Goal: Task Accomplishment & Management: Manage account settings

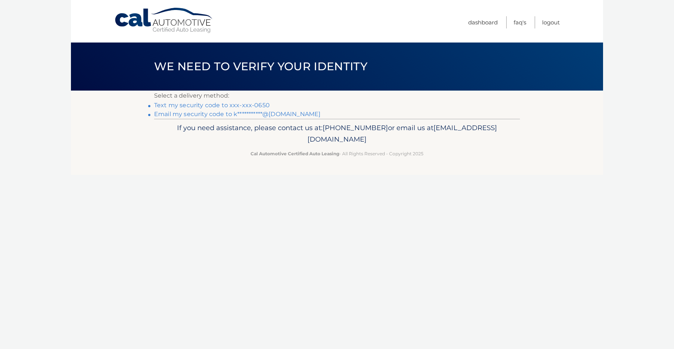
click at [207, 104] on link "Text my security code to xxx-xxx-0650" at bounding box center [212, 105] width 116 height 7
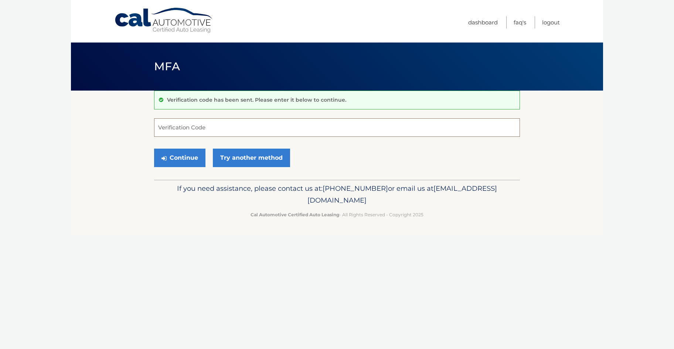
click at [210, 123] on input "Verification Code" at bounding box center [337, 127] width 366 height 18
type input "796277"
click at [178, 160] on button "Continue" at bounding box center [179, 158] width 51 height 18
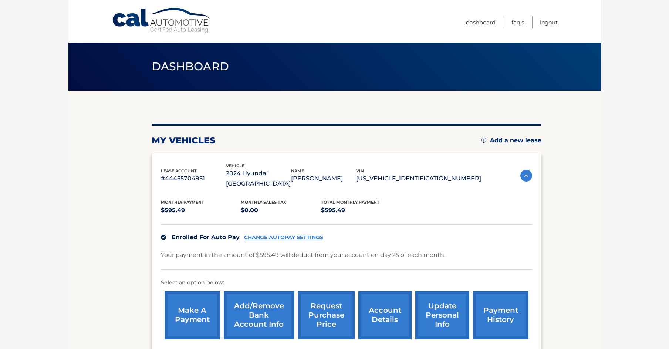
click at [473, 302] on link "payment history" at bounding box center [500, 315] width 55 height 48
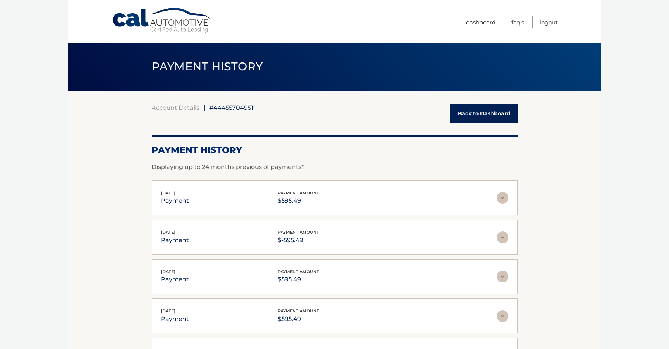
click at [505, 199] on img at bounding box center [502, 198] width 12 height 12
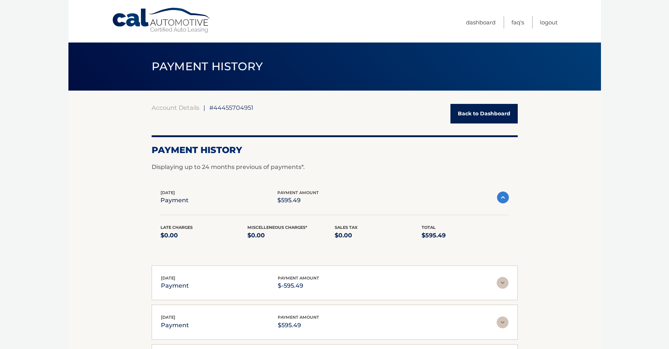
click at [505, 199] on img at bounding box center [503, 197] width 12 height 12
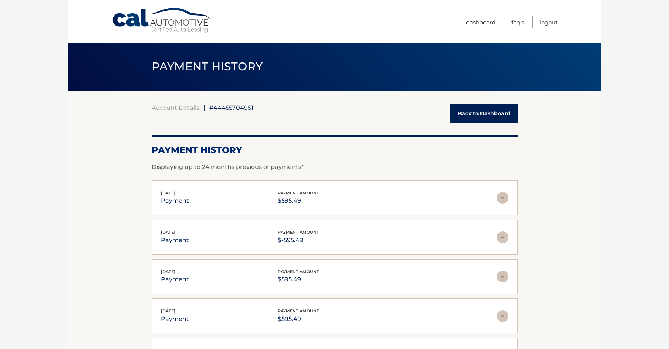
click at [501, 238] on img at bounding box center [502, 237] width 12 height 12
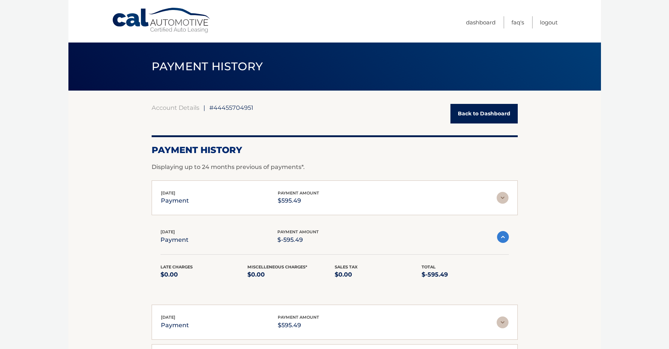
click at [500, 238] on img at bounding box center [503, 237] width 12 height 12
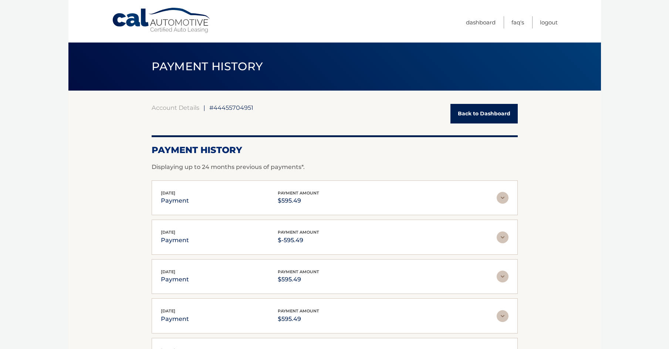
click at [502, 197] on img at bounding box center [502, 198] width 12 height 12
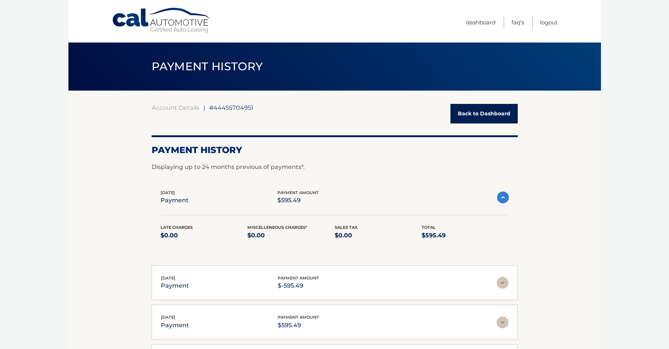
click at [502, 197] on img at bounding box center [503, 197] width 12 height 12
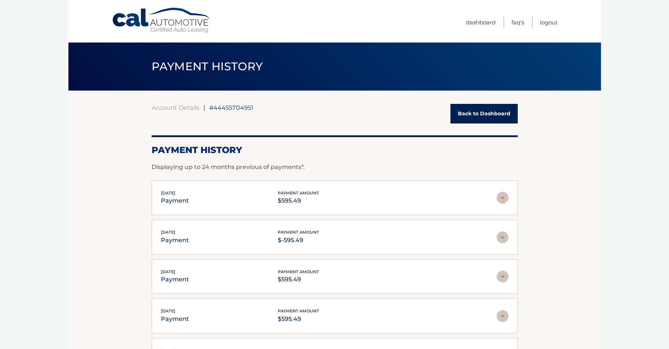
click at [473, 104] on link "Back to Dashboard" at bounding box center [483, 114] width 67 height 20
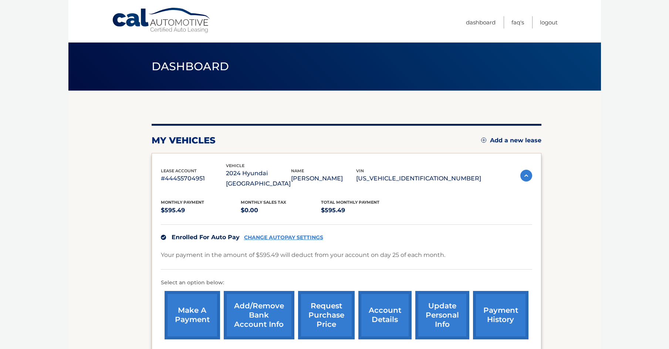
click at [274, 234] on link "CHANGE AUTOPAY SETTINGS" at bounding box center [283, 237] width 79 height 6
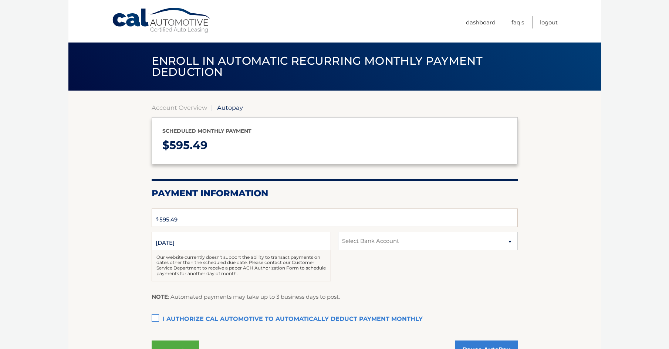
select select "ODFmZjk5Y2YtYWEwZi00ZDkyLWIyNDMtMmFmNDNhNzA4NTlk"
click at [262, 237] on label "Date of First Deduction" at bounding box center [241, 235] width 179 height 6
click at [262, 237] on input "[DATE]" at bounding box center [241, 241] width 179 height 18
click at [228, 238] on input "[DATE]" at bounding box center [241, 241] width 179 height 18
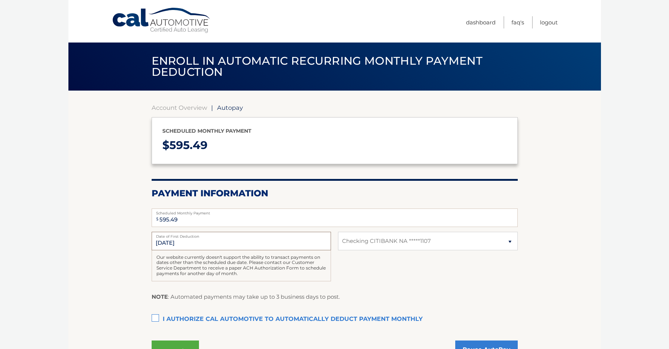
click at [228, 238] on input "[DATE]" at bounding box center [241, 241] width 179 height 18
click at [228, 238] on input "9/25/2025" at bounding box center [241, 241] width 179 height 18
click at [475, 23] on link "Dashboard" at bounding box center [481, 22] width 30 height 12
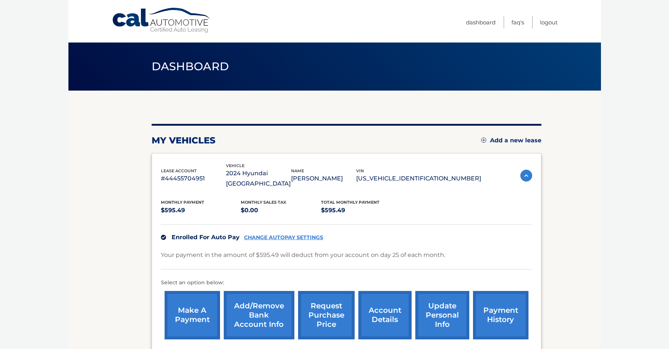
click at [254, 304] on link "Add/Remove bank account info" at bounding box center [259, 315] width 71 height 48
click at [383, 305] on link "account details" at bounding box center [384, 315] width 53 height 48
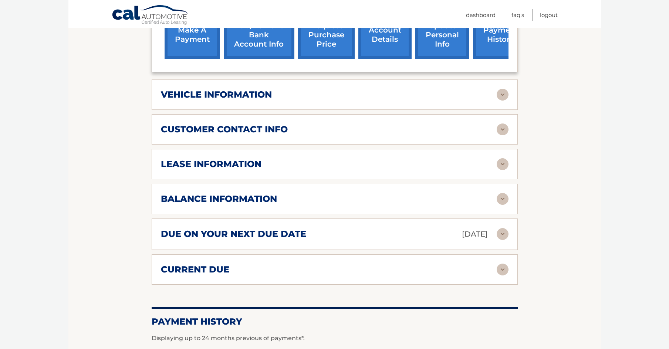
scroll to position [296, 0]
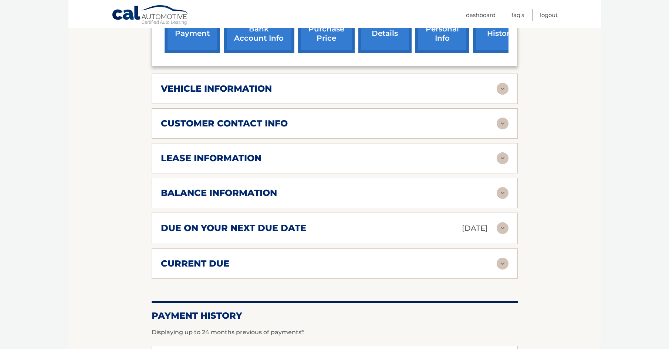
click at [302, 223] on h2 "due on your next due date" at bounding box center [233, 228] width 145 height 11
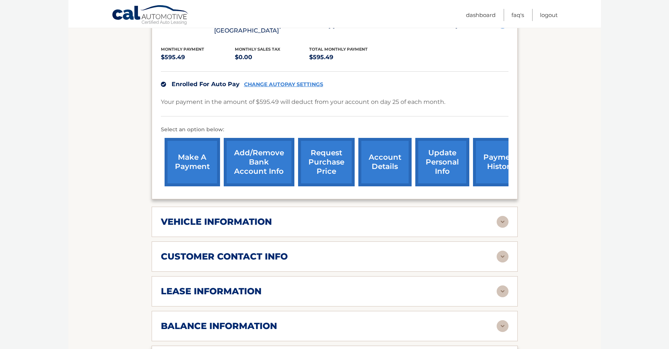
scroll to position [142, 0]
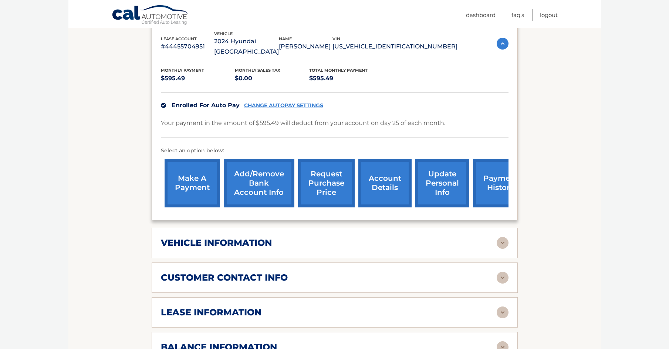
click at [400, 183] on link "account details" at bounding box center [384, 183] width 53 height 48
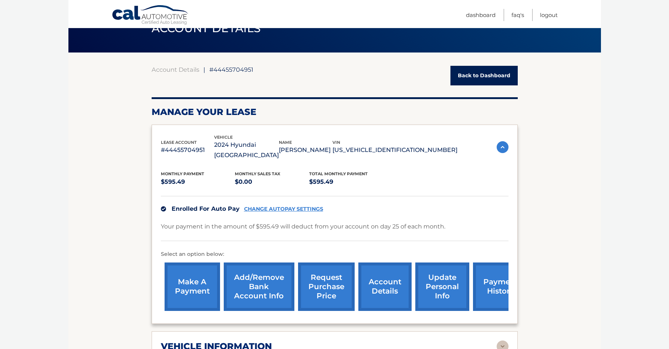
scroll to position [37, 0]
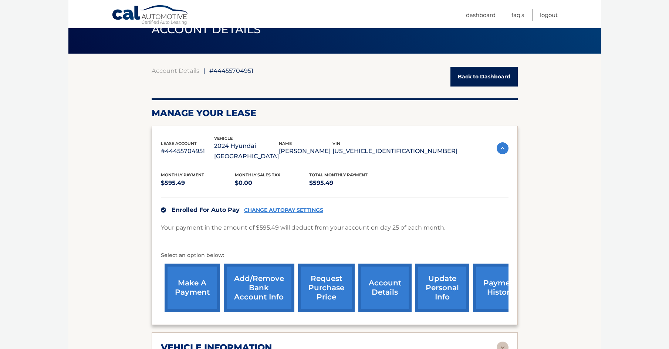
click at [504, 144] on img at bounding box center [502, 148] width 12 height 12
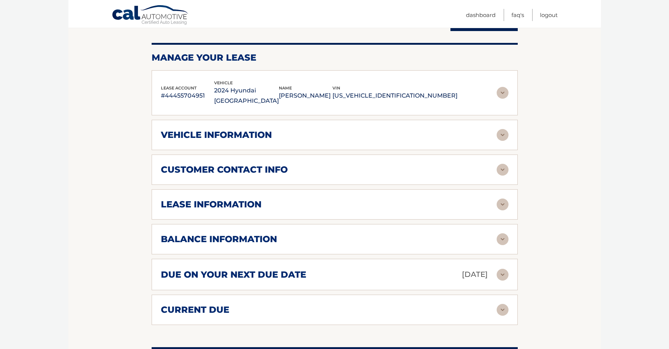
scroll to position [111, 0]
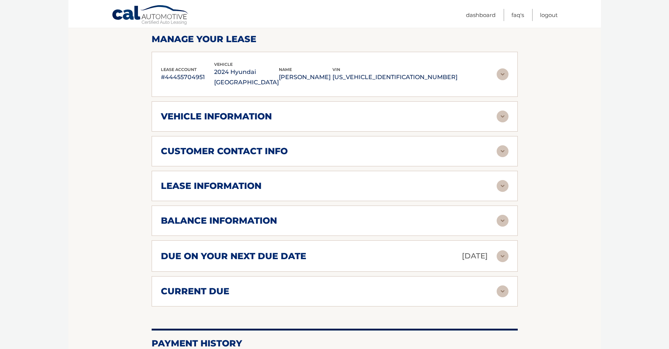
click at [502, 215] on img at bounding box center [502, 221] width 12 height 12
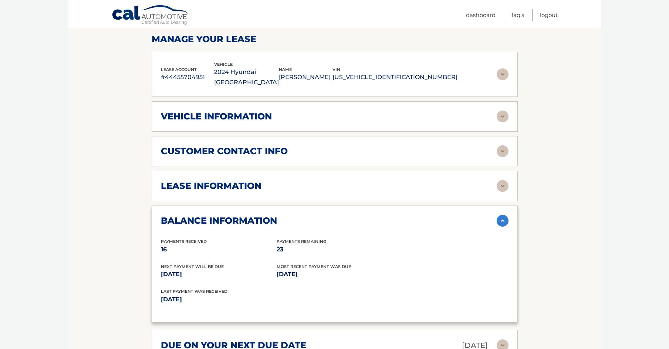
click at [502, 215] on img at bounding box center [502, 221] width 12 height 12
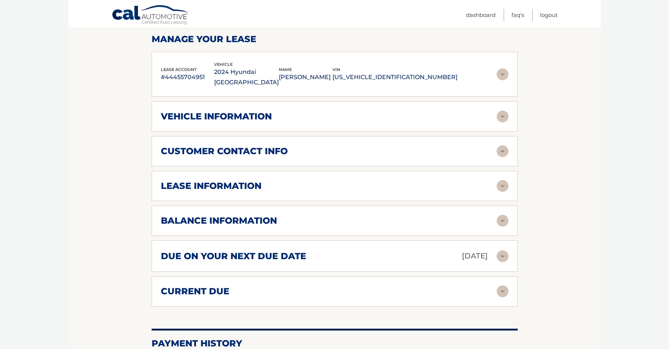
click at [406, 286] on div "current due" at bounding box center [329, 291] width 336 height 11
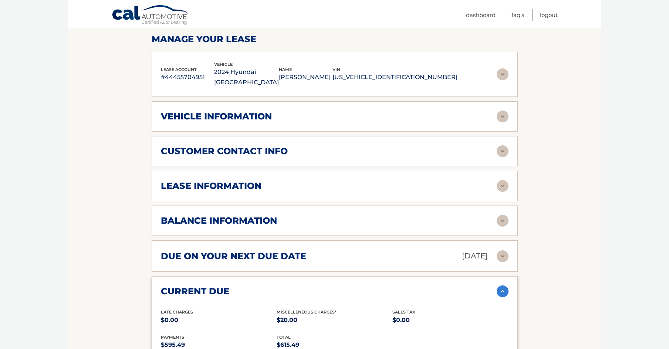
click at [406, 286] on div "current due" at bounding box center [329, 291] width 336 height 11
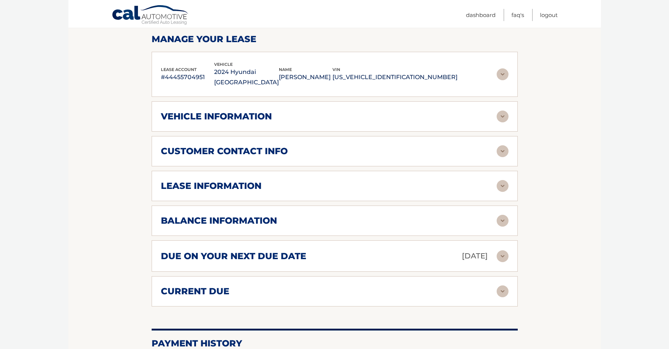
click at [406, 286] on div "current due" at bounding box center [329, 291] width 336 height 11
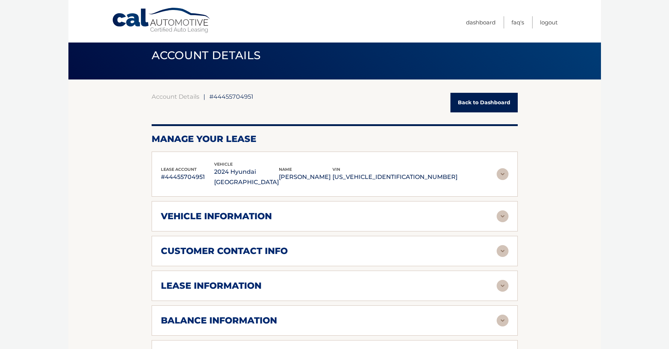
scroll to position [4, 0]
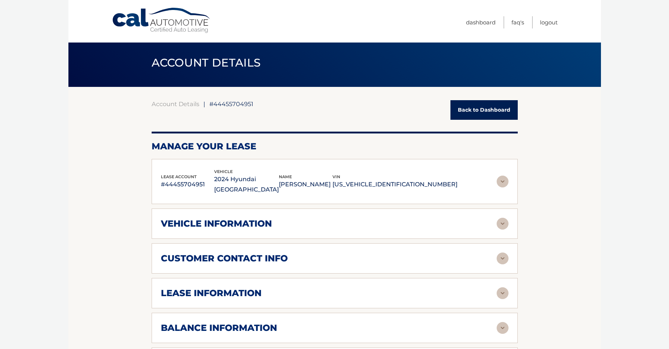
click at [306, 218] on div "vehicle information" at bounding box center [334, 224] width 347 height 12
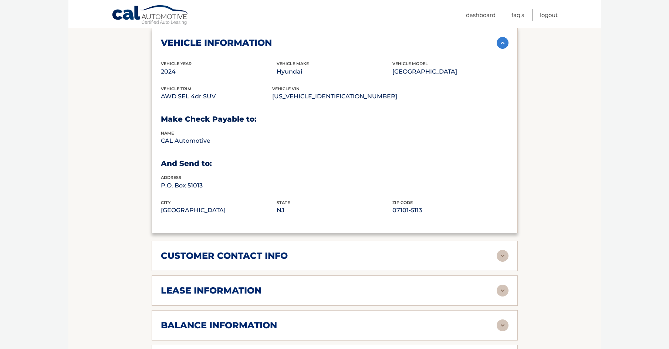
scroll to position [189, 0]
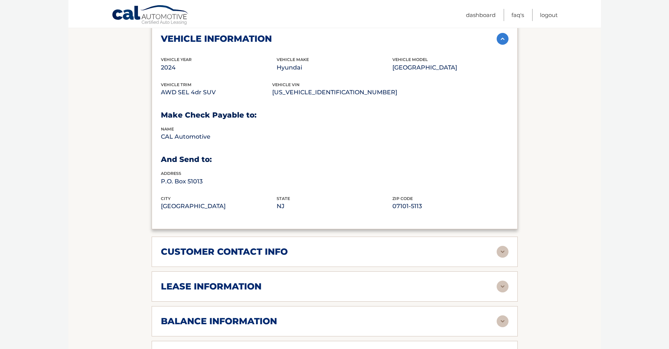
click at [297, 246] on div "customer contact info" at bounding box center [329, 251] width 336 height 11
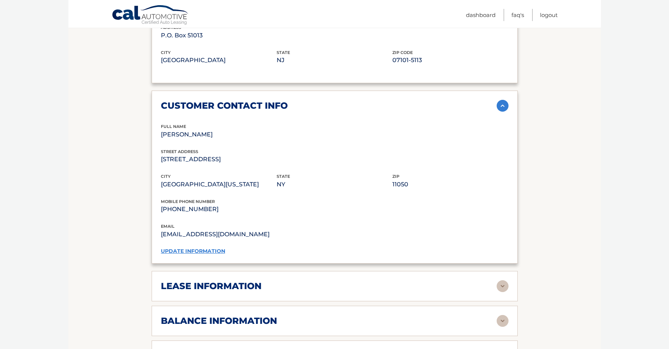
scroll to position [336, 0]
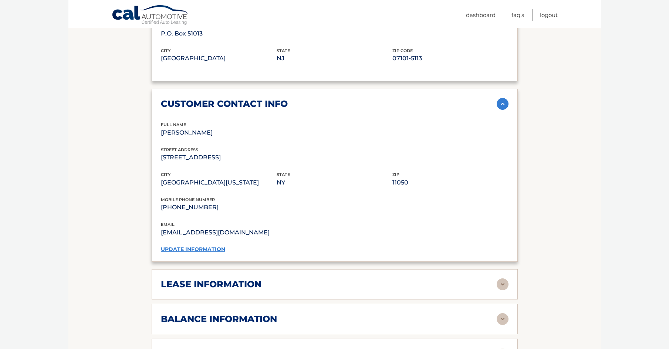
click at [303, 282] on div "lease information Contract Start Date [DATE] Term 39 Maturity Date [DATE] Start…" at bounding box center [335, 284] width 366 height 30
click at [306, 279] on div "lease information" at bounding box center [329, 284] width 336 height 11
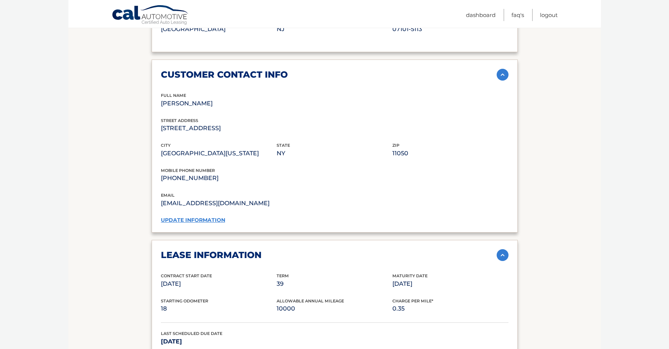
scroll to position [484, 0]
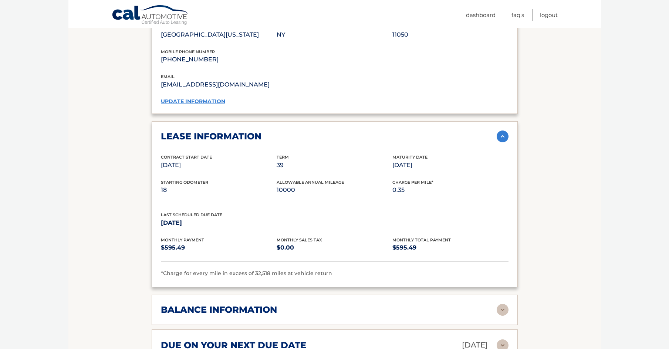
click at [373, 306] on div "balance information Payments Received 16 Payments Remaining 23 Next Payment wil…" at bounding box center [335, 310] width 366 height 30
click at [264, 304] on h2 "balance information" at bounding box center [219, 309] width 116 height 11
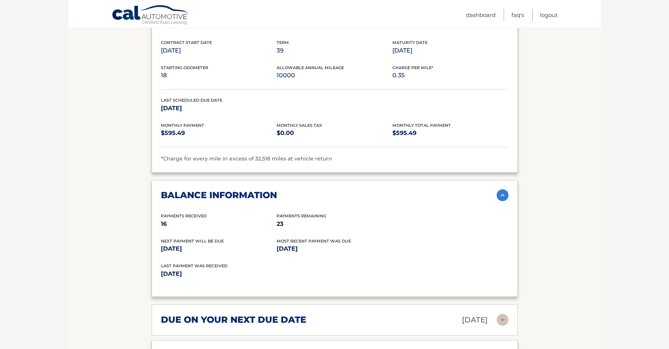
scroll to position [706, 0]
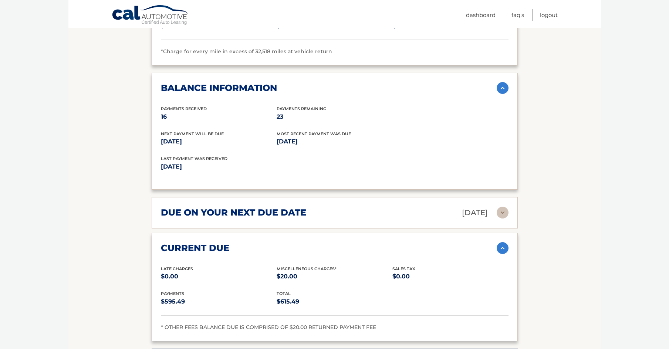
click at [284, 207] on h2 "due on your next due date" at bounding box center [233, 212] width 145 height 11
